Goal: Register for event/course

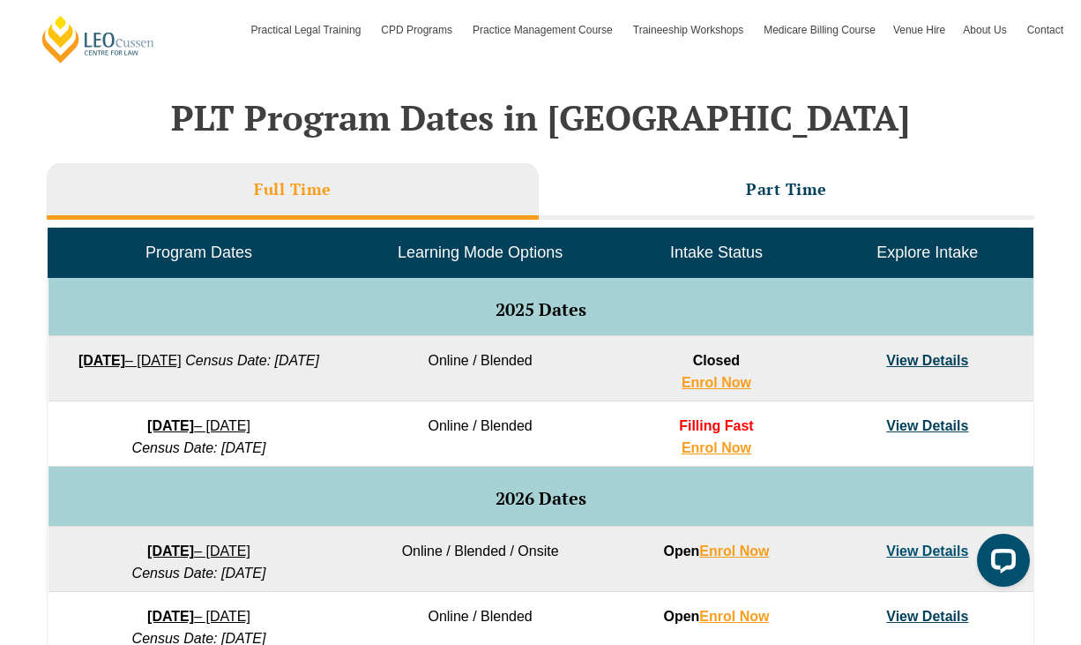
scroll to position [726, 0]
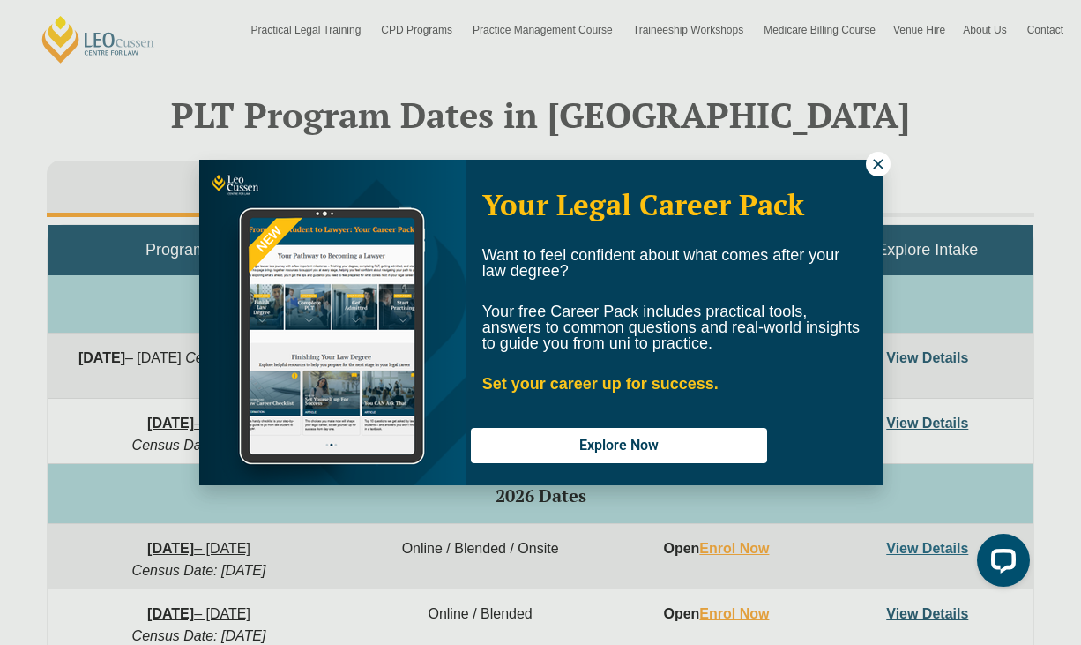
click at [877, 168] on icon at bounding box center [878, 164] width 16 height 16
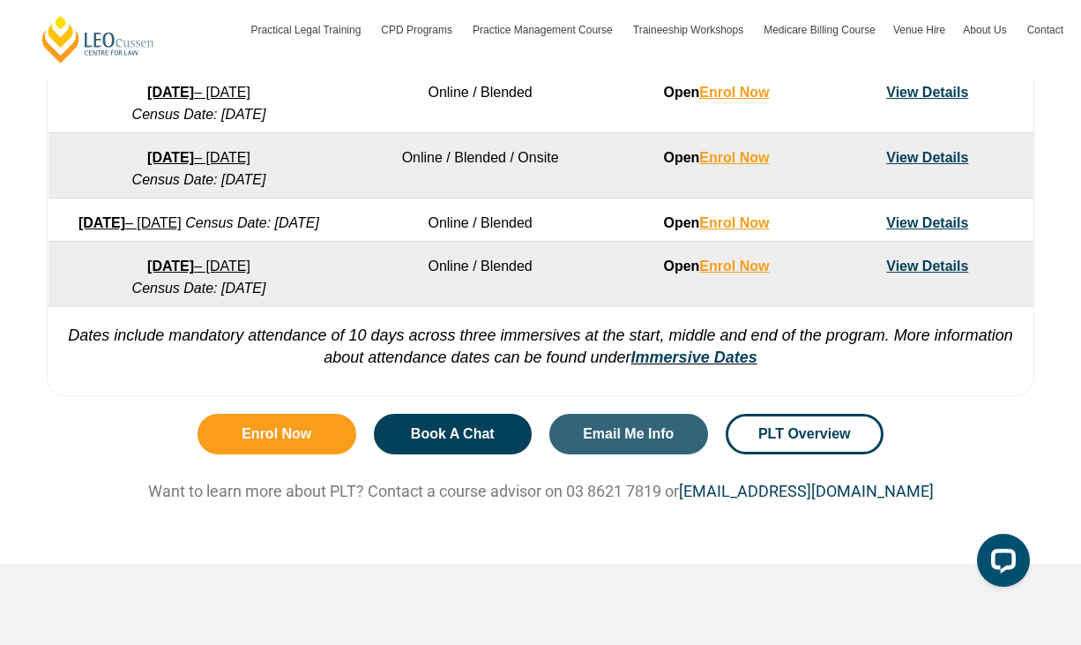
scroll to position [1250, 0]
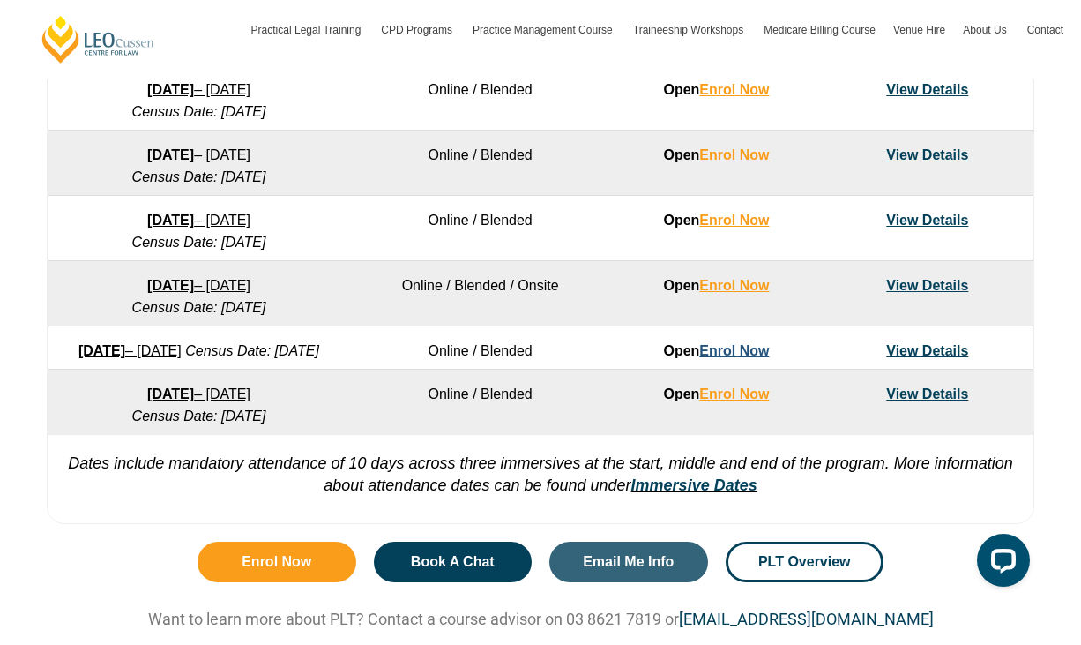
click at [716, 350] on link "Enrol Now" at bounding box center [734, 350] width 70 height 15
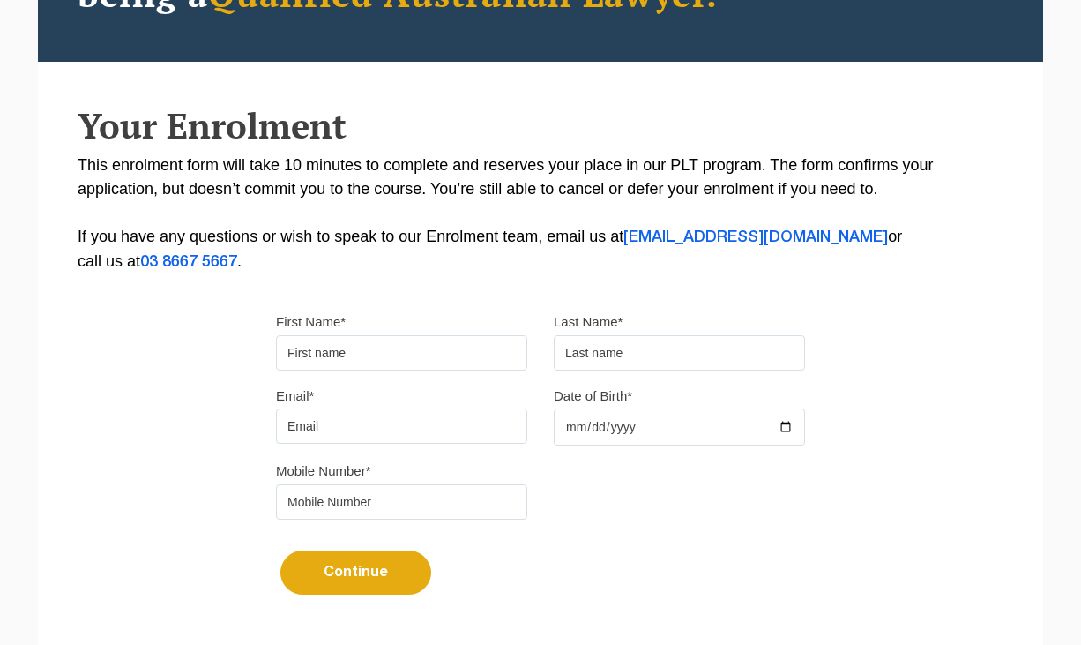
scroll to position [295, 0]
click at [406, 364] on input "First Name*" at bounding box center [401, 352] width 251 height 35
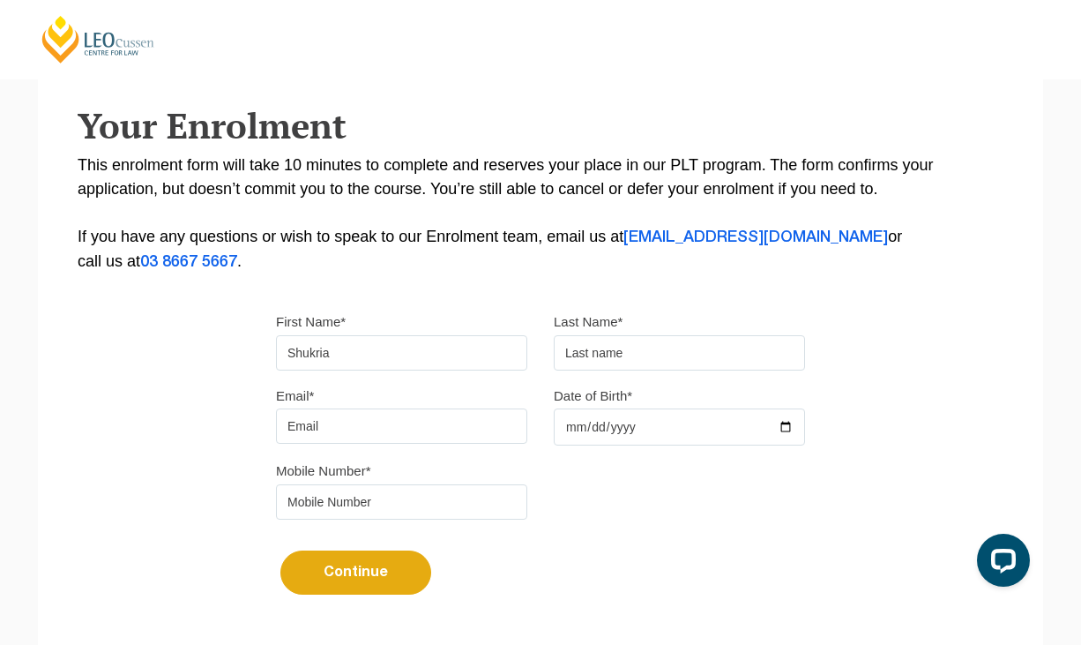
type input "Shukria"
click at [608, 354] on input "text" at bounding box center [679, 352] width 251 height 35
type input "Yari"
click at [386, 423] on input "Email*" at bounding box center [401, 425] width 251 height 35
type input "syar0008@student.monash.edu"
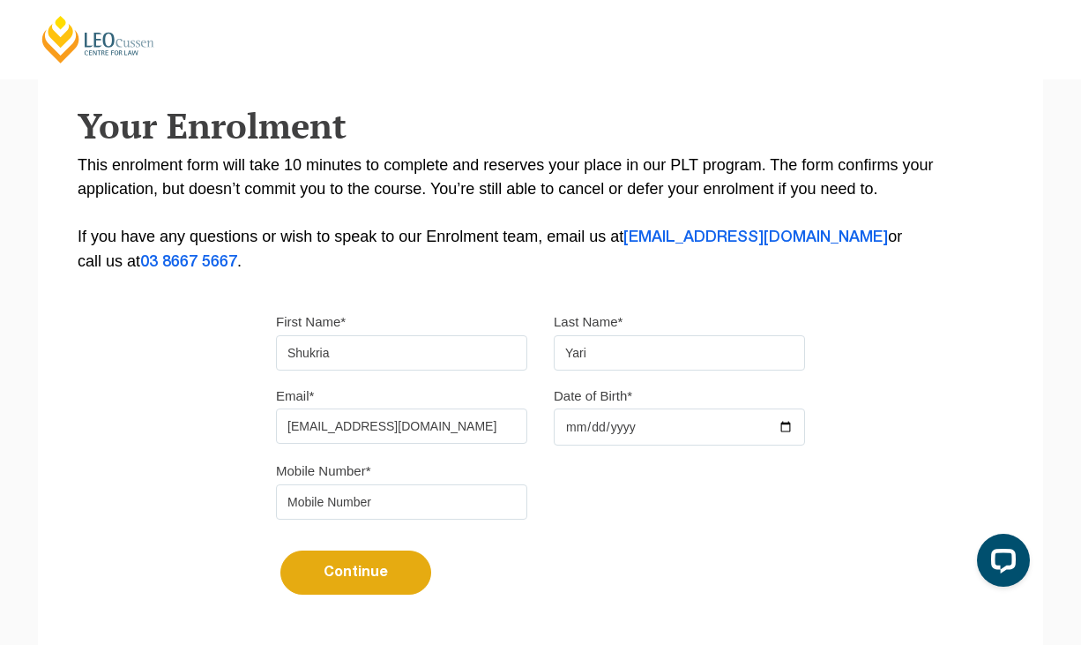
type input "0473045864"
click at [563, 432] on input "Date of Birth*" at bounding box center [679, 426] width 251 height 37
click at [577, 431] on input "Date of Birth*" at bounding box center [679, 426] width 251 height 37
click at [778, 428] on input "Date of Birth*" at bounding box center [679, 426] width 251 height 37
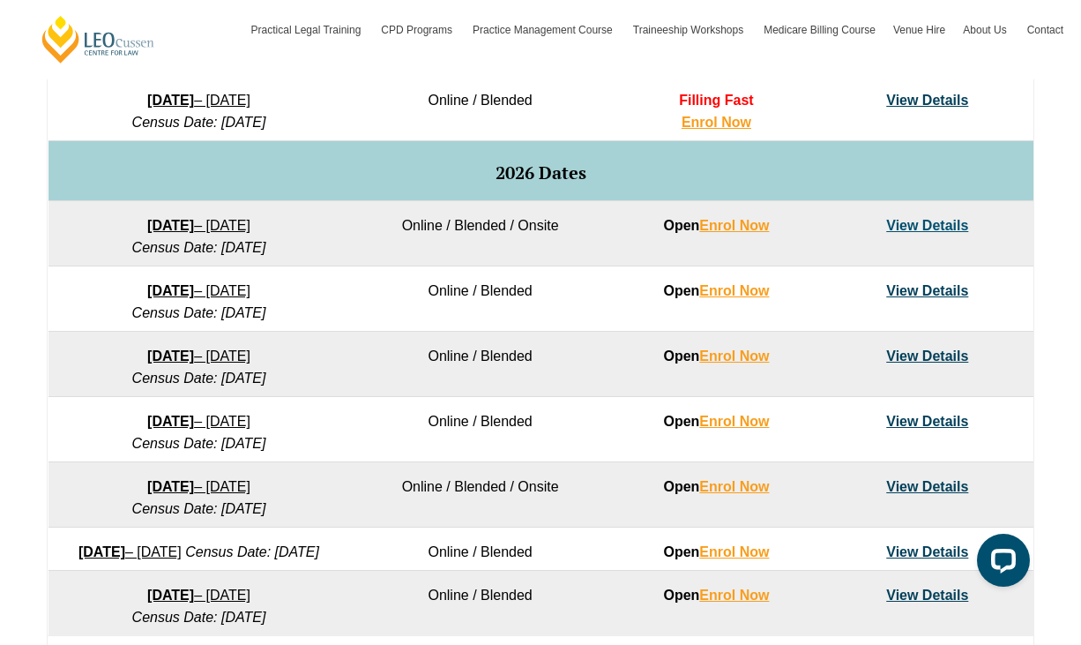
scroll to position [1050, 0]
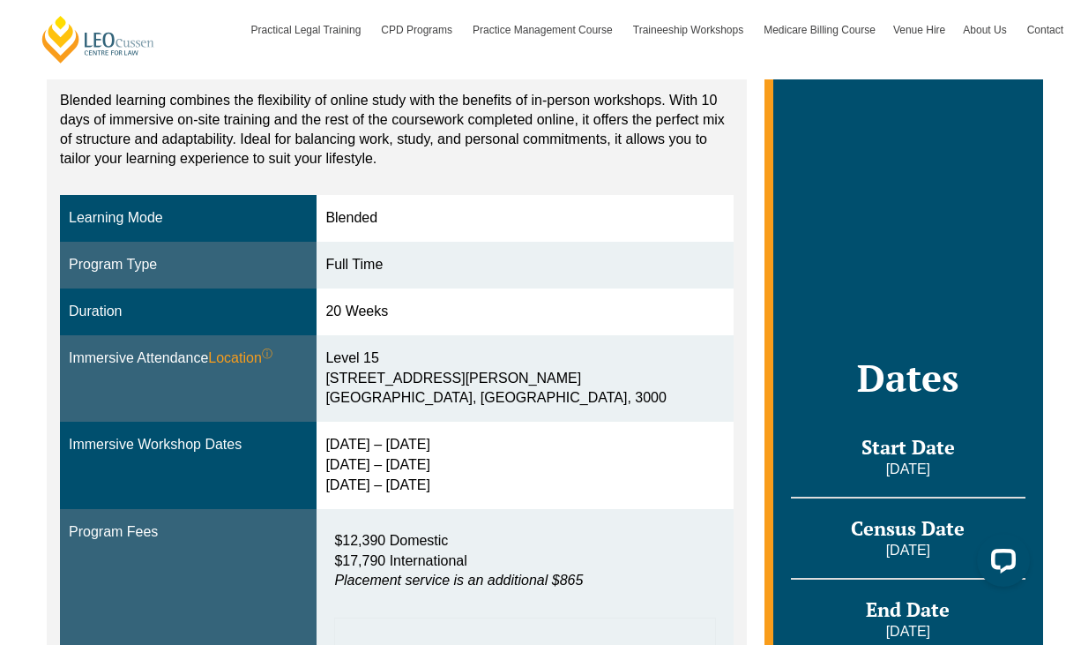
scroll to position [386, 0]
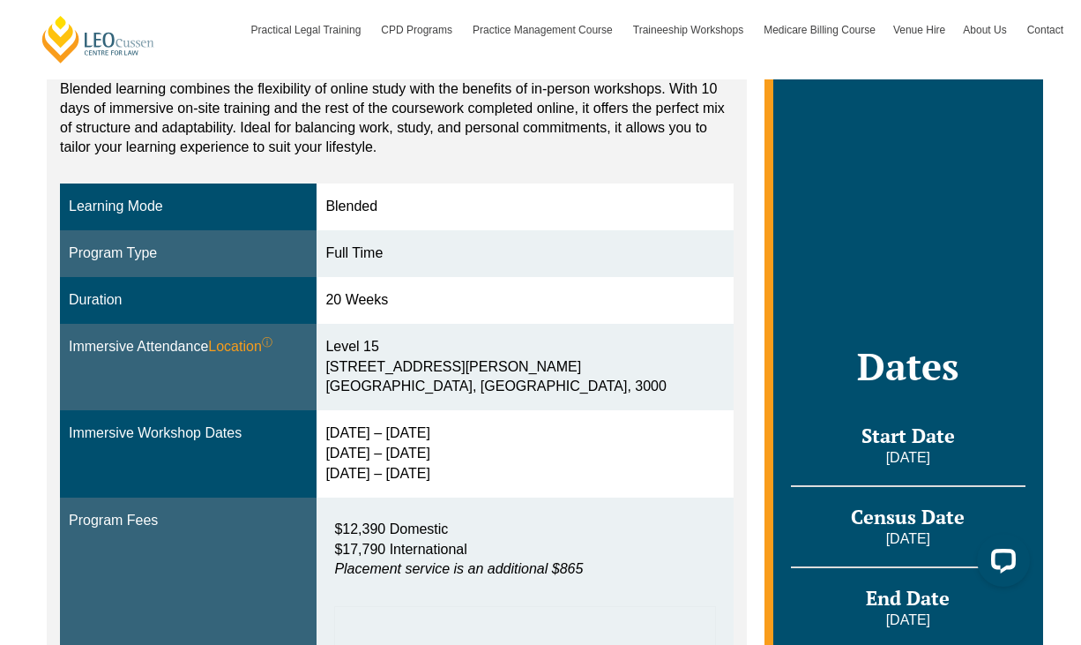
drag, startPoint x: 348, startPoint y: 434, endPoint x: 473, endPoint y: 432, distance: 124.3
click at [473, 432] on div "[DATE] – [DATE] [DATE] – [DATE] [DATE] – [DATE]" at bounding box center [524, 453] width 399 height 61
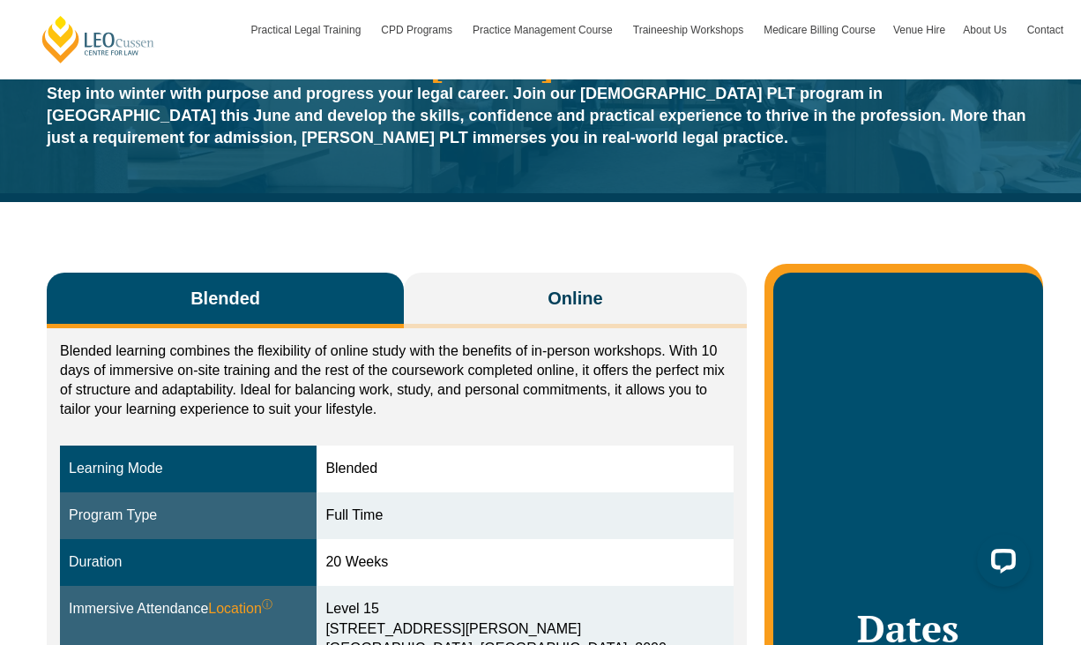
scroll to position [0, 0]
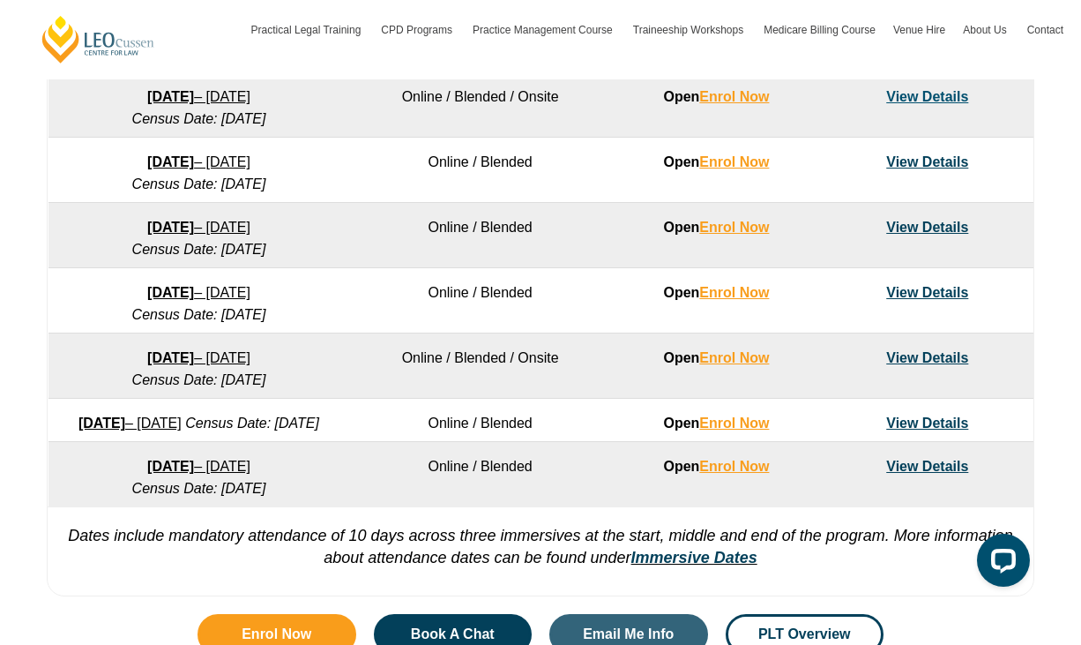
scroll to position [1215, 0]
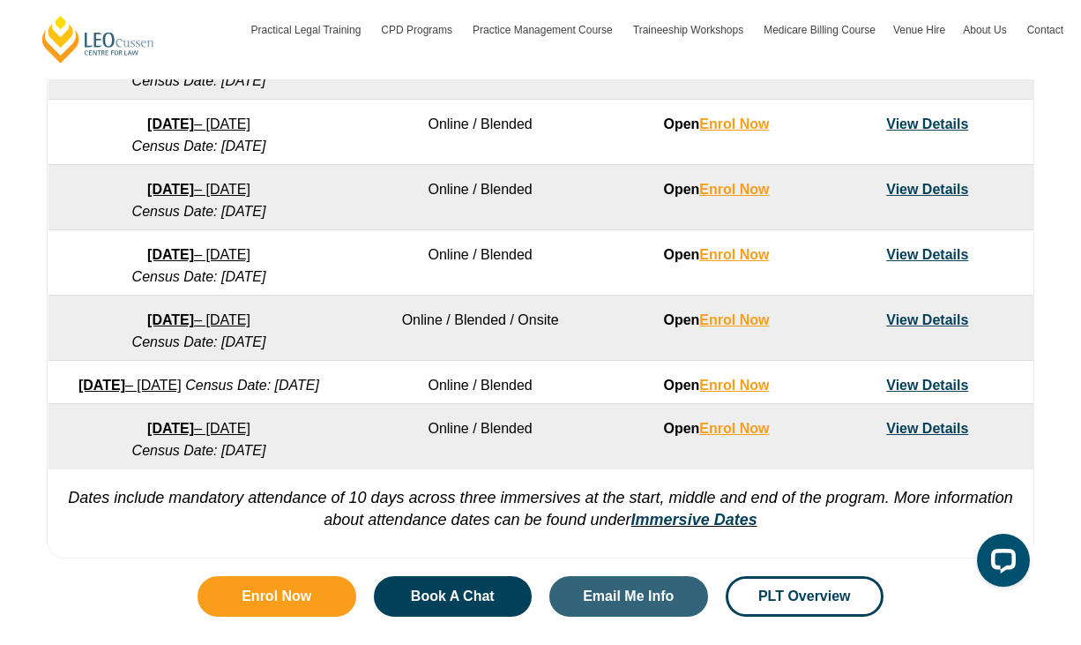
click at [198, 322] on link "3 August 2026 – 18 December 2026" at bounding box center [198, 319] width 103 height 15
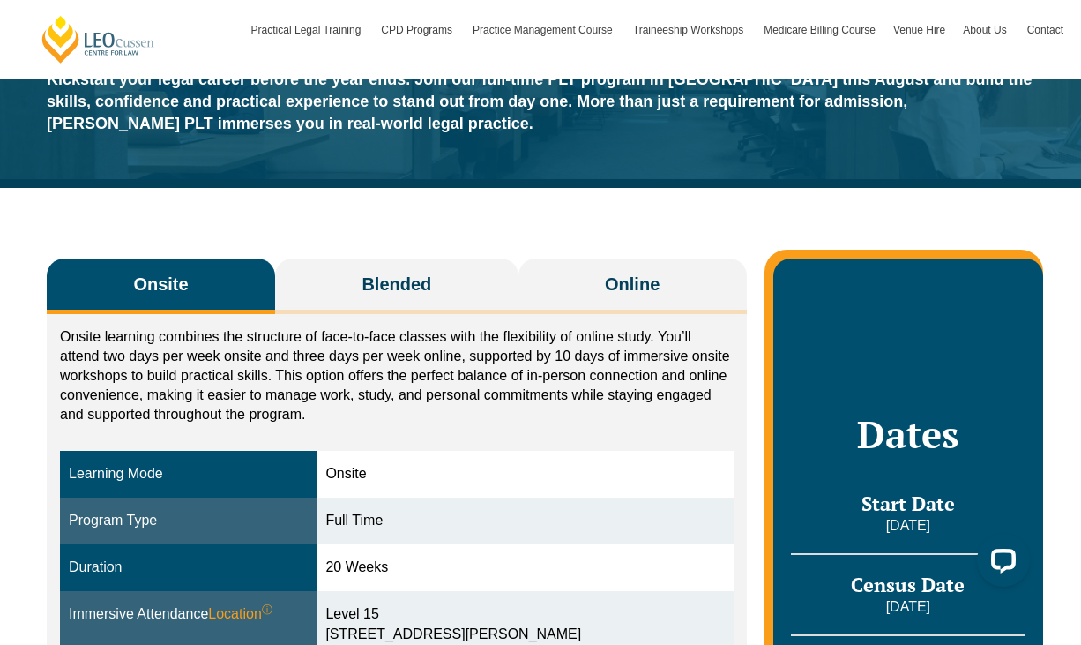
scroll to position [173, 0]
